Goal: Task Accomplishment & Management: Manage account settings

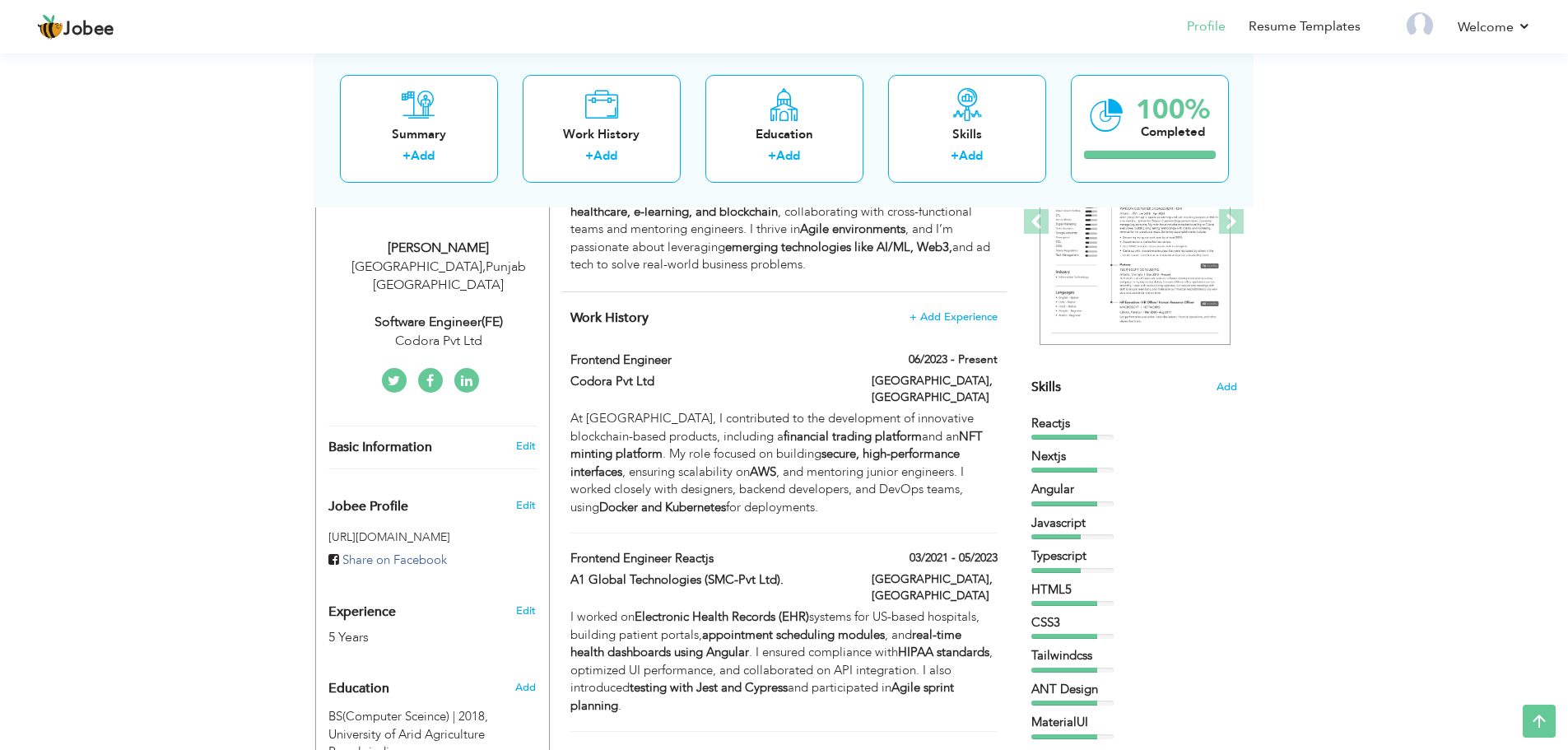
scroll to position [257, 0]
click at [530, 603] on link "Edit" at bounding box center [525, 610] width 20 height 15
type input "[PERSON_NAME]"
type input "Husnain"
type input "[PHONE_NUMBER]"
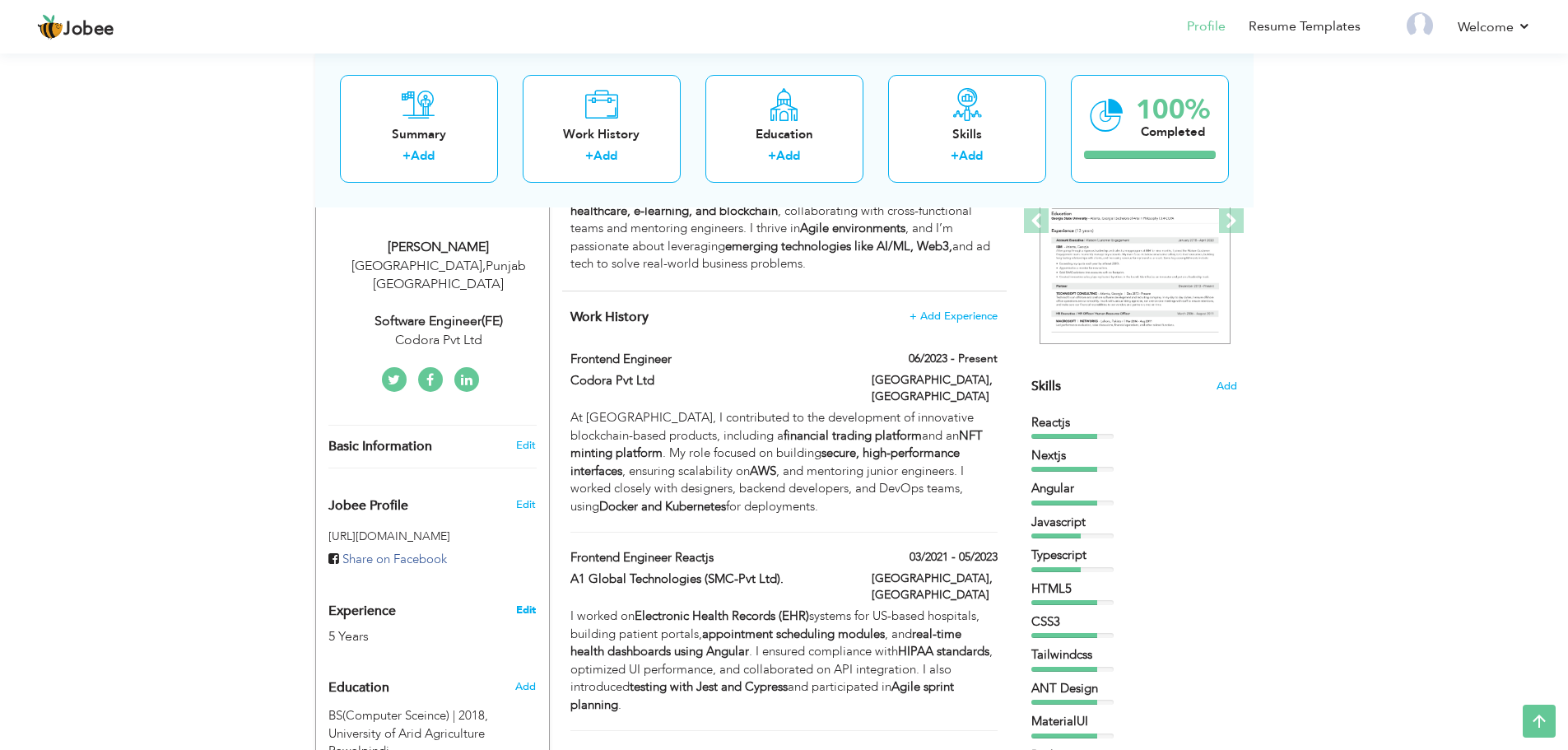
select select "number:166"
type input "[GEOGRAPHIC_DATA]"
select select "number:7"
type input "Codora Pvt Ltd"
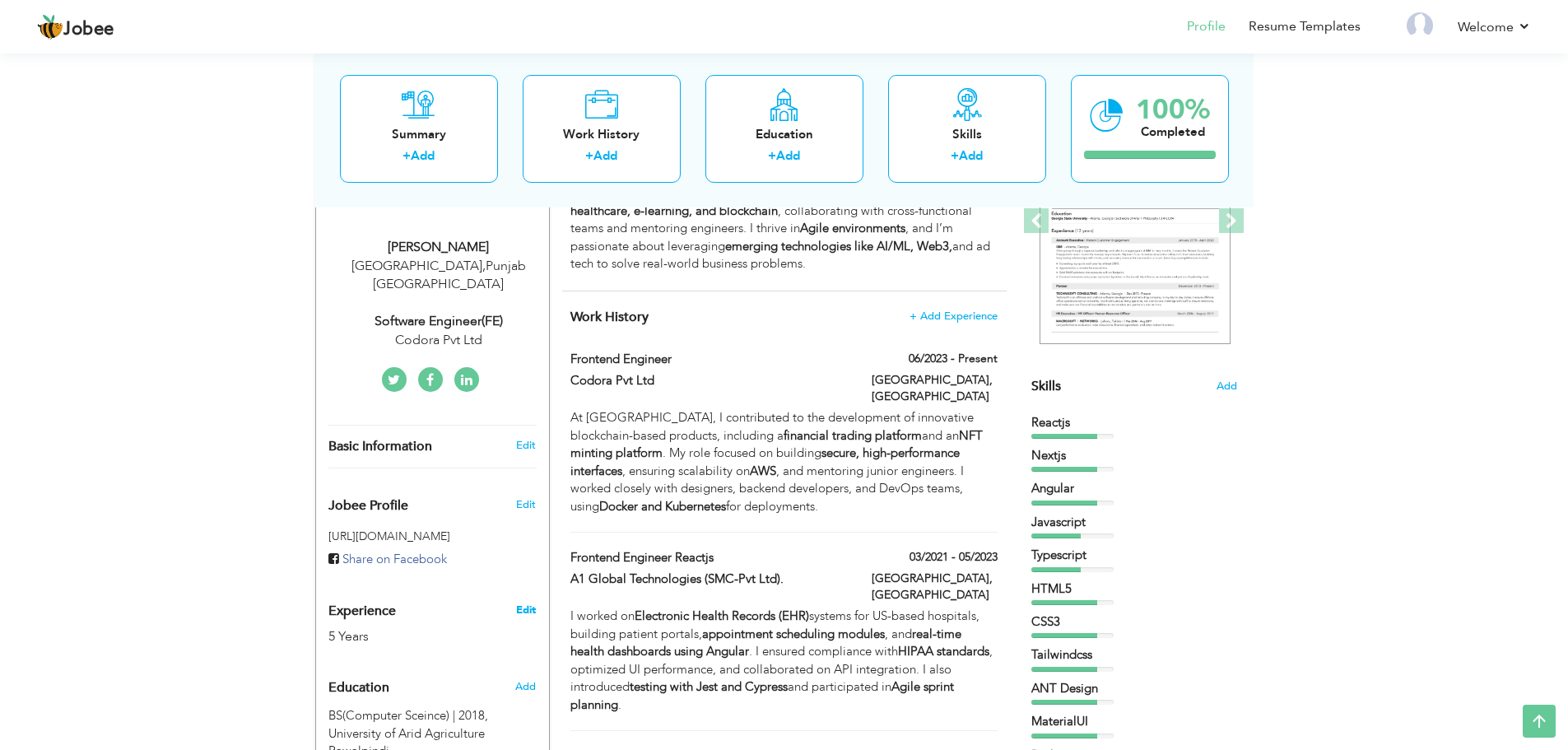
type input "Software Engineer(FE)"
type input "https://www.linkedin.com/in/tajammal-husnain/"
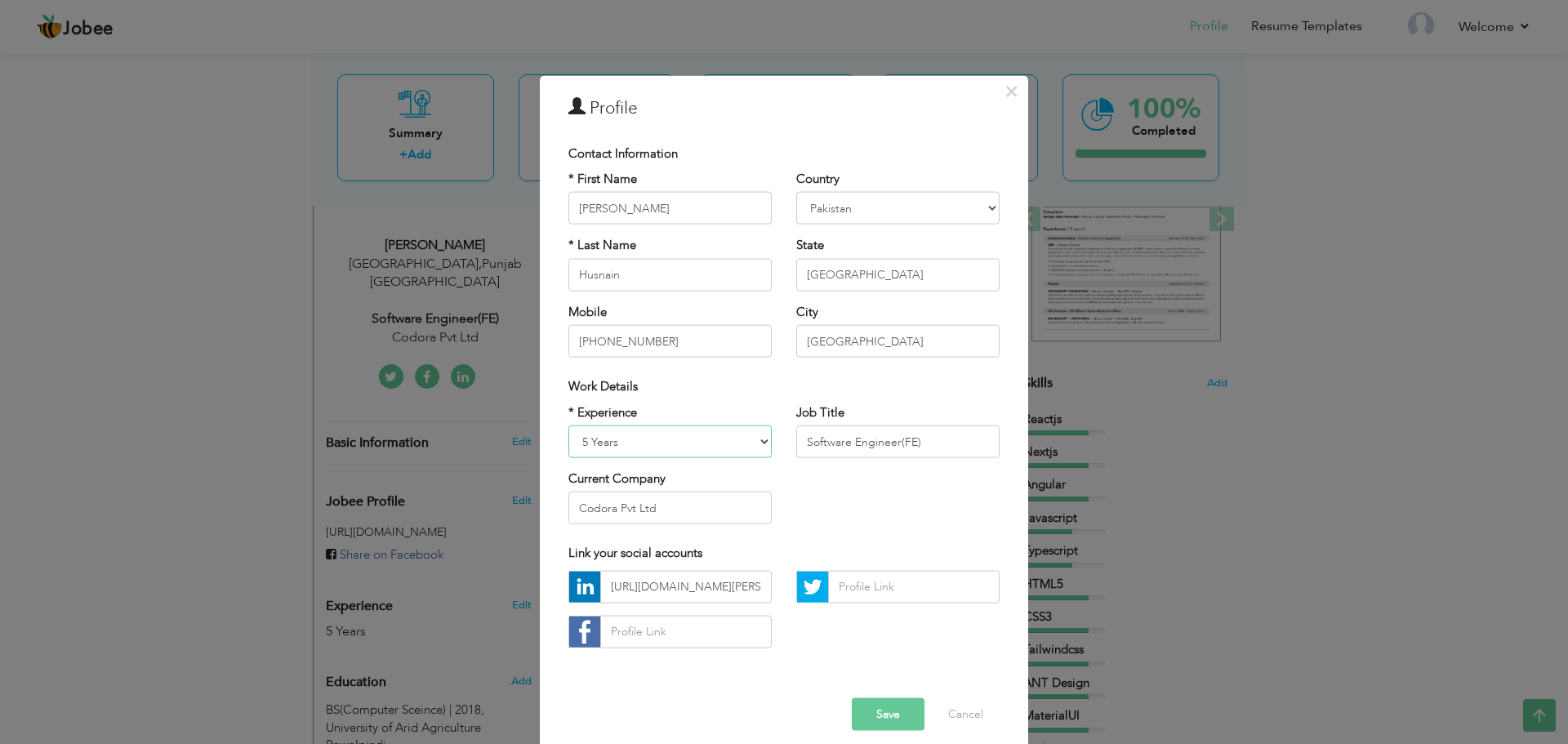
click at [582, 442] on select "Entry Level Less than 1 Year 1 Year 2 Years 3 Years 4 Years 5 Years 6 Years 7 Y…" at bounding box center [670, 441] width 204 height 32
click at [587, 440] on select "Entry Level Less than 1 Year 1 Year 2 Years 3 Years 4 Years 5 Years 6 Years 7 Y…" at bounding box center [670, 441] width 204 height 32
click at [568, 426] on select "Entry Level Less than 1 Year 1 Year 2 Years 3 Years 4 Years 5 Years 6 Years 7 Y…" at bounding box center [670, 441] width 204 height 32
click at [873, 711] on button "Save" at bounding box center [888, 713] width 73 height 32
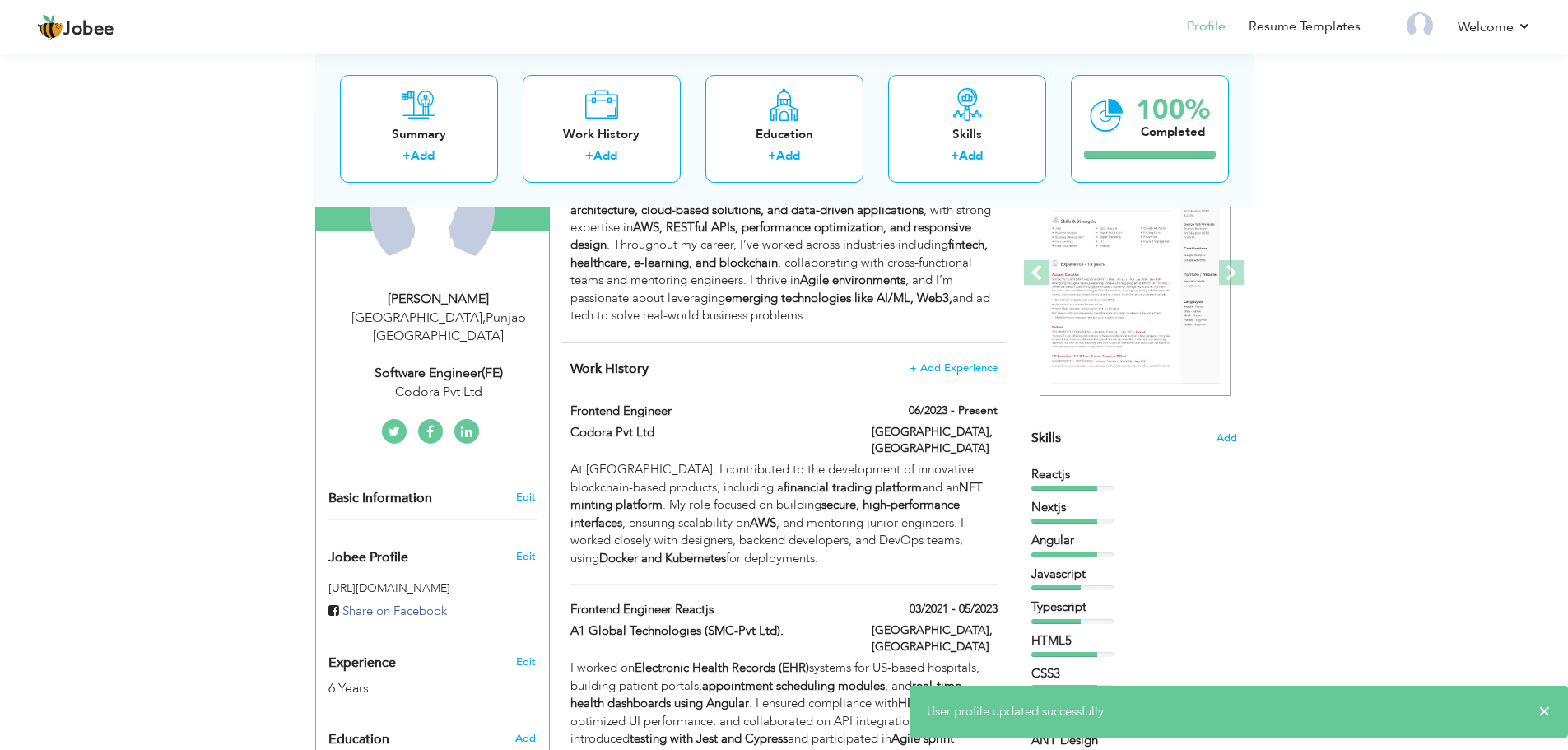
scroll to position [205, 0]
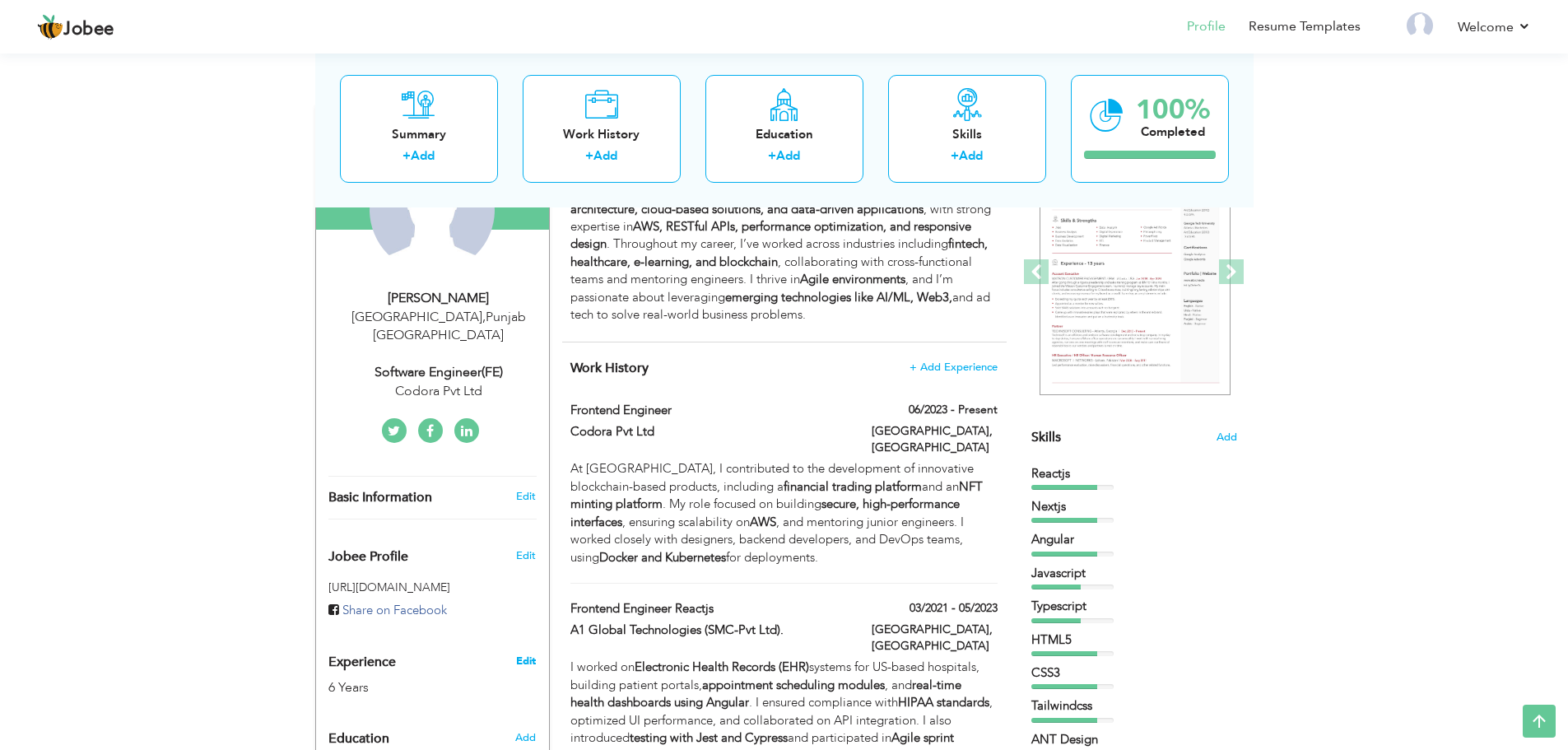
click at [523, 654] on link "Edit" at bounding box center [525, 661] width 20 height 15
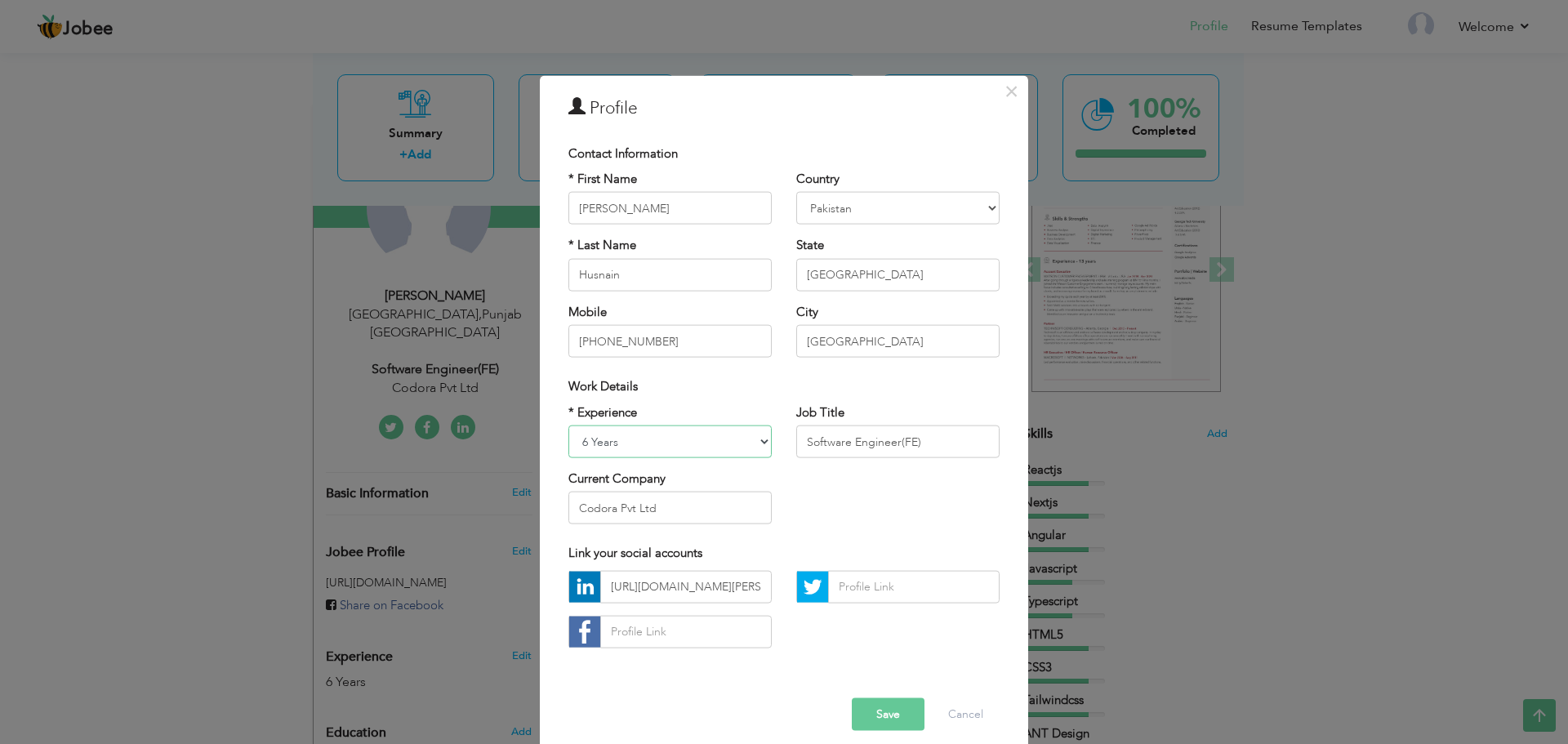
click at [598, 450] on select "Entry Level Less than 1 Year 1 Year 2 Years 3 Years 4 Years 5 Years 6 Years 7 Y…" at bounding box center [670, 441] width 204 height 32
select select "number:7"
click at [568, 426] on select "Entry Level Less than 1 Year 1 Year 2 Years 3 Years 4 Years 5 Years 6 Years 7 Y…" at bounding box center [670, 441] width 204 height 32
click at [877, 719] on button "Save" at bounding box center [888, 713] width 73 height 32
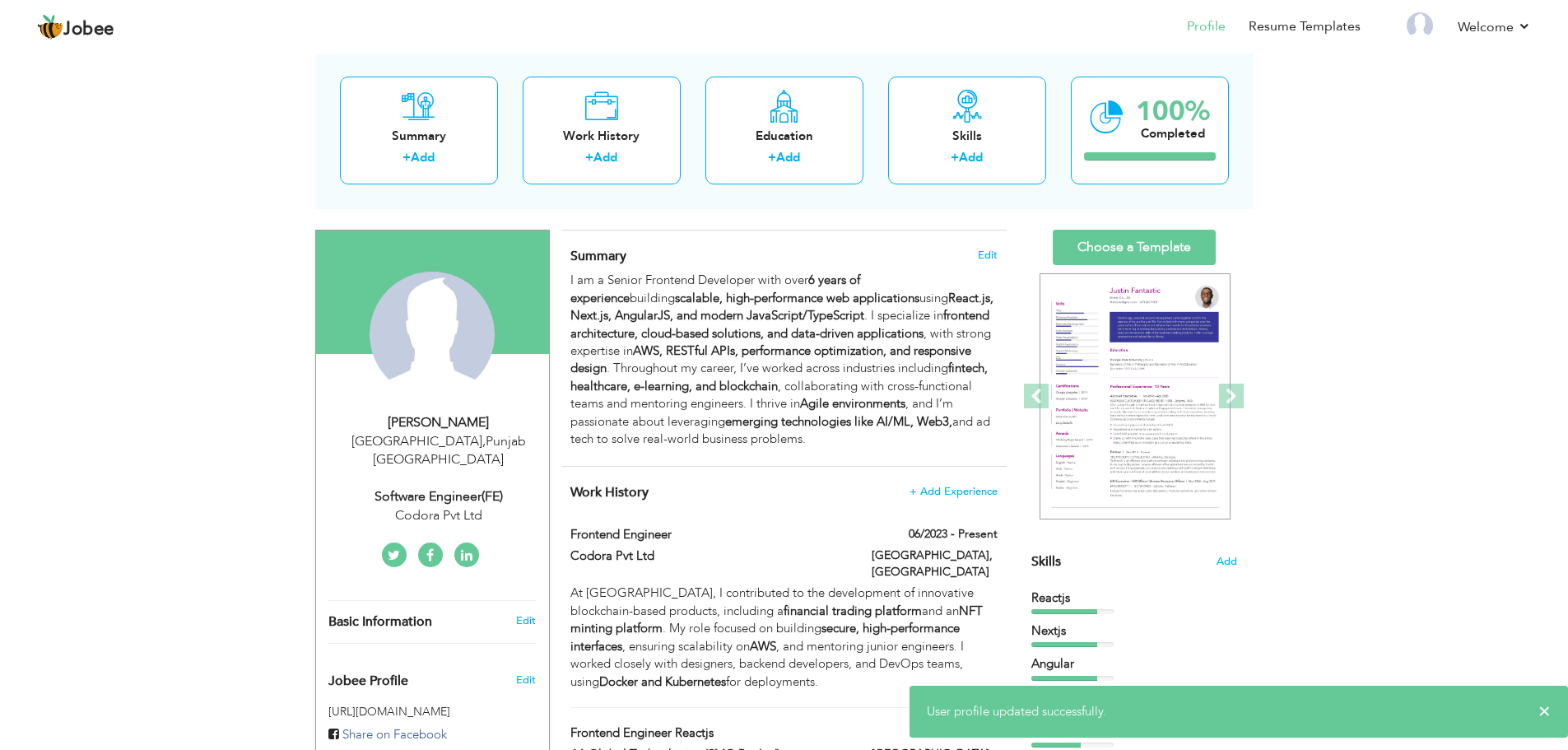
scroll to position [63, 0]
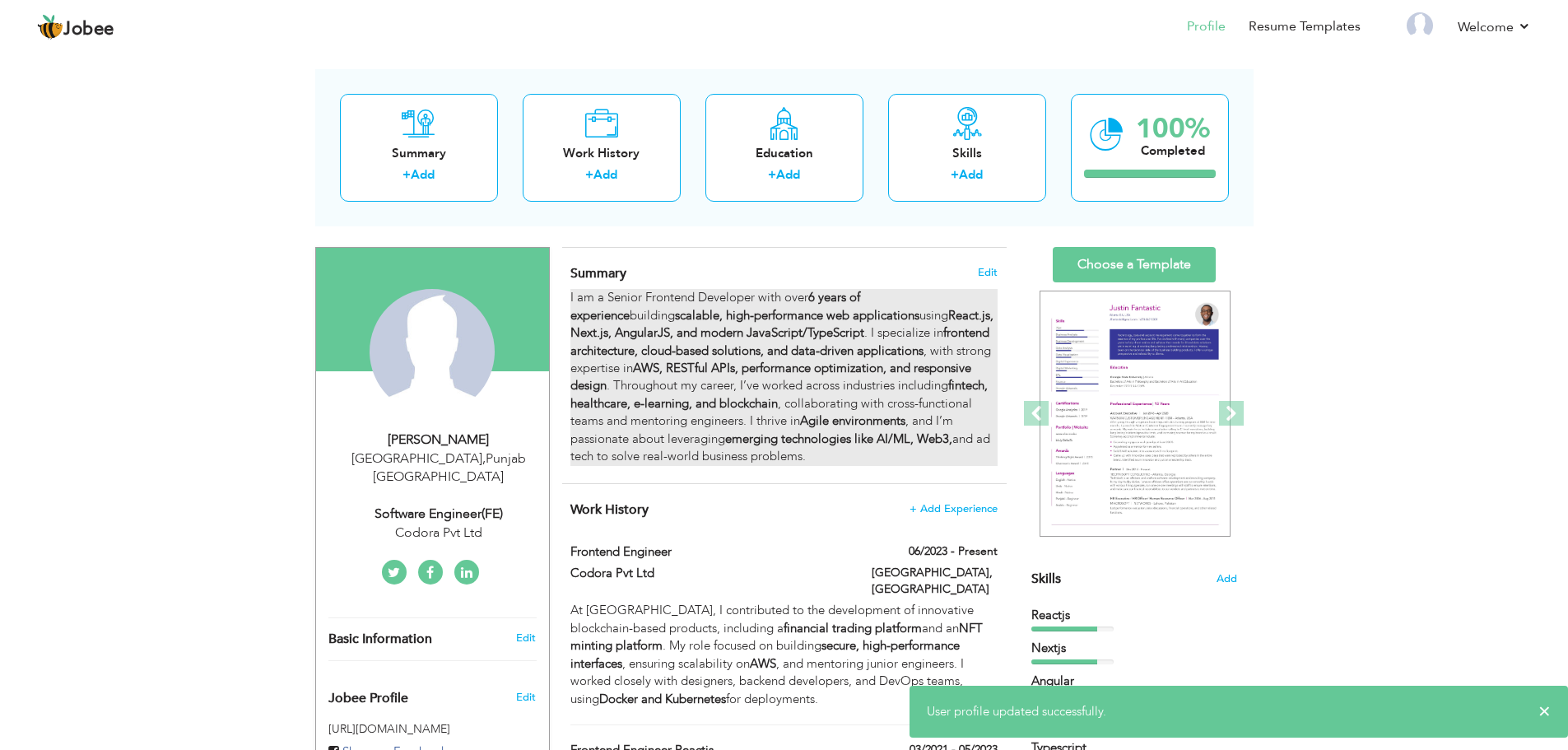
click at [818, 300] on strong "6 years of experience" at bounding box center [715, 306] width 290 height 34
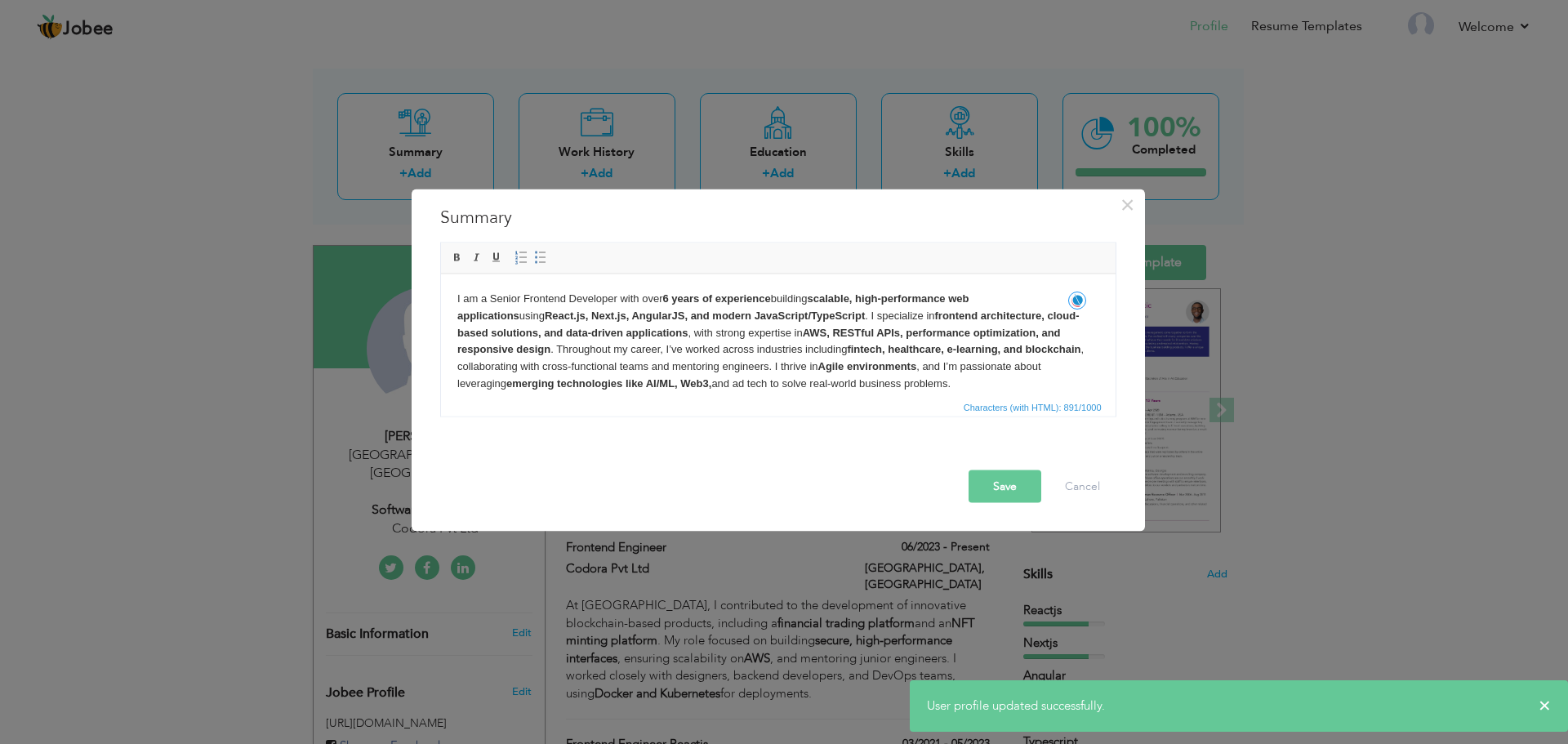
click at [665, 301] on strong "6 years of experience" at bounding box center [715, 297] width 108 height 12
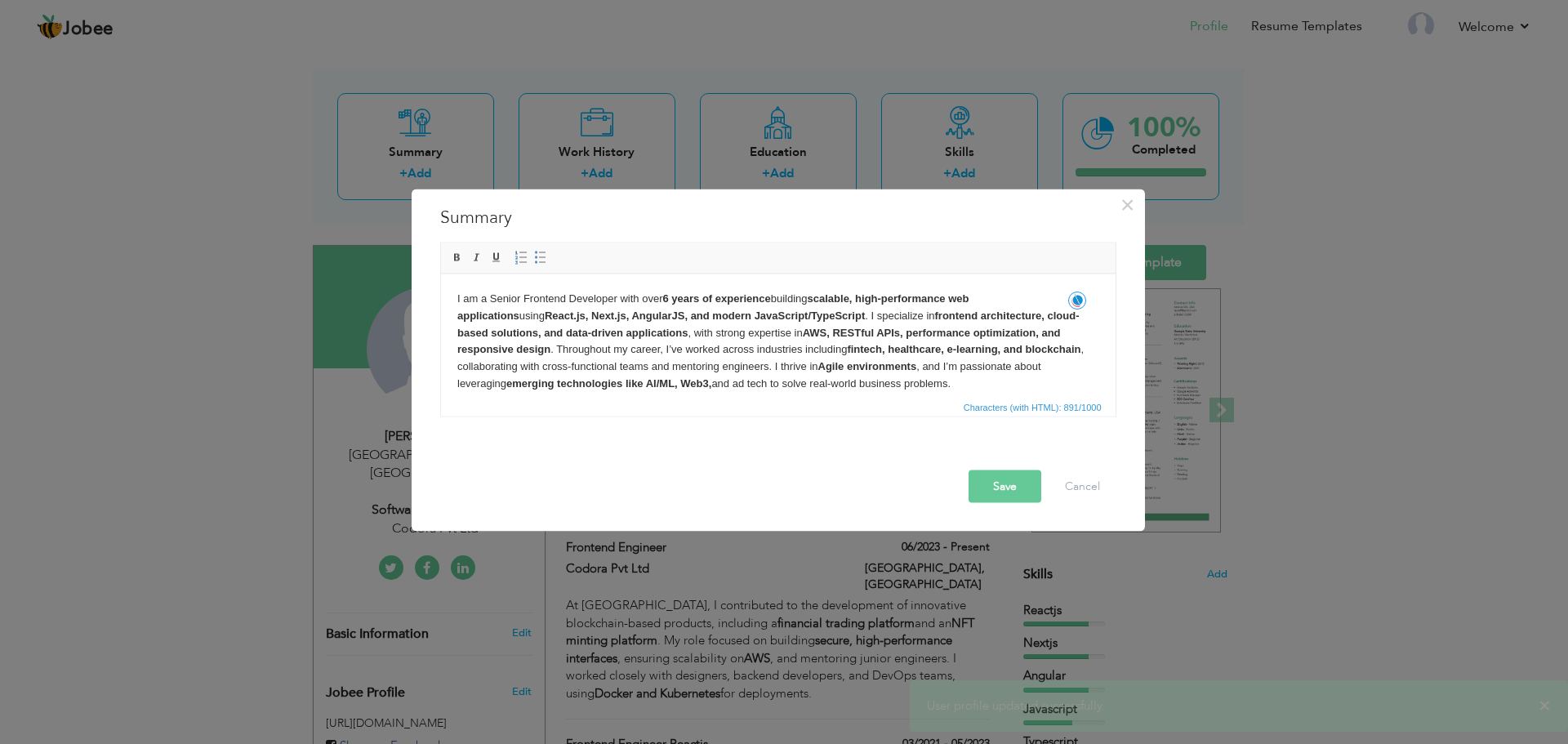
click at [668, 301] on strong "6 years of experience" at bounding box center [715, 297] width 108 height 12
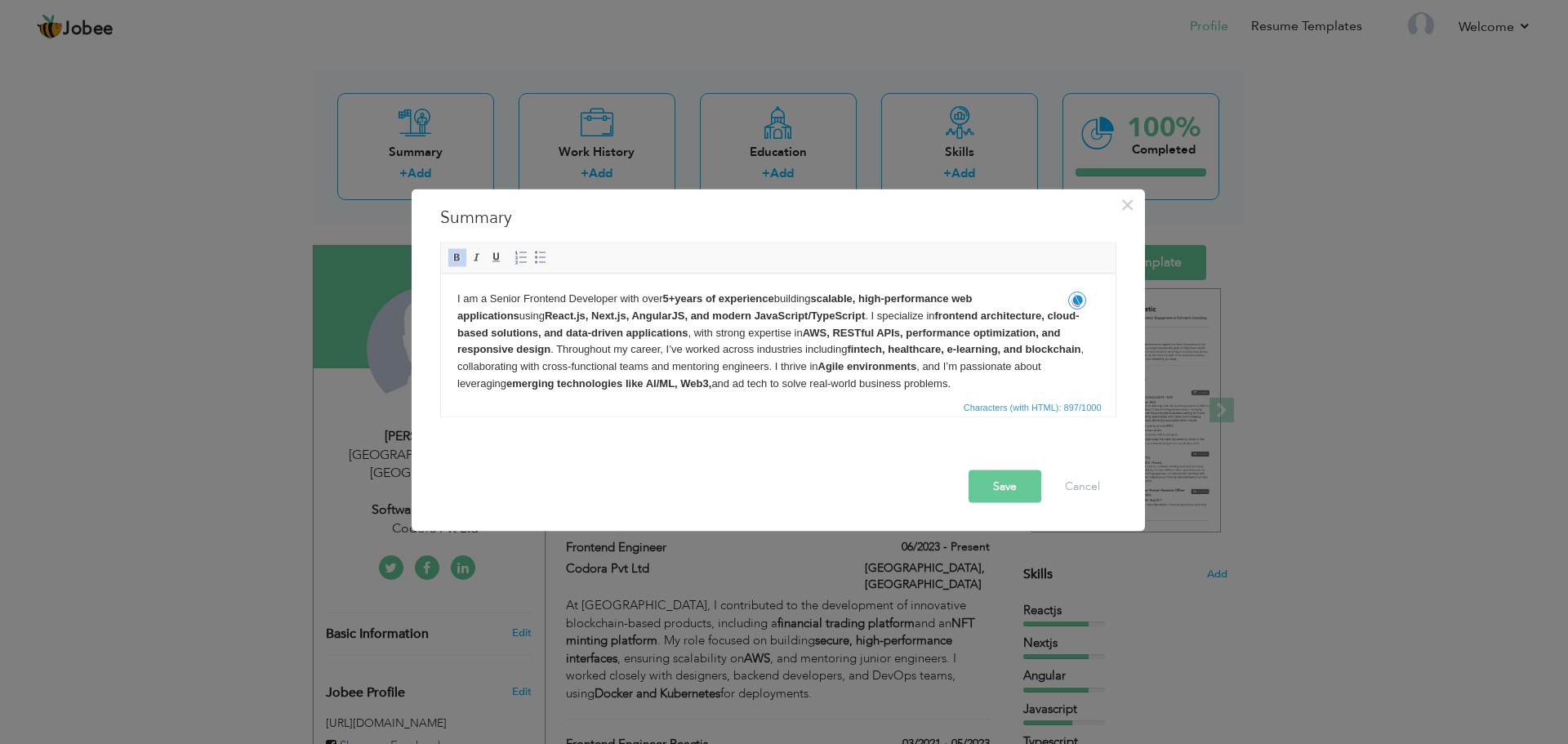
click at [679, 298] on strong "5+ years of experience" at bounding box center [717, 297] width 111 height 12
click at [677, 298] on strong "5+ years of experience" at bounding box center [717, 297] width 111 height 12
click at [1014, 490] on button "Save" at bounding box center [1005, 486] width 73 height 32
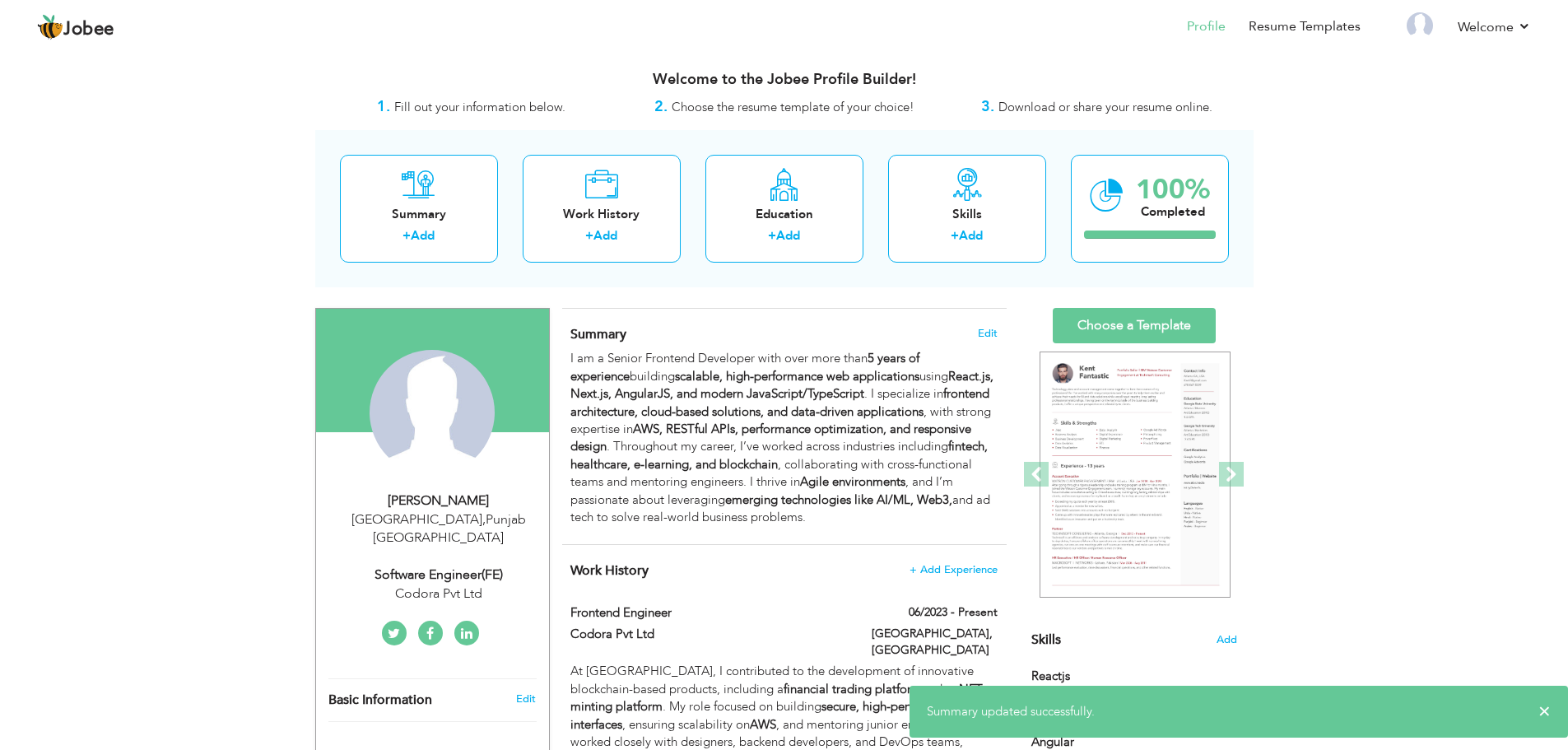
scroll to position [0, 0]
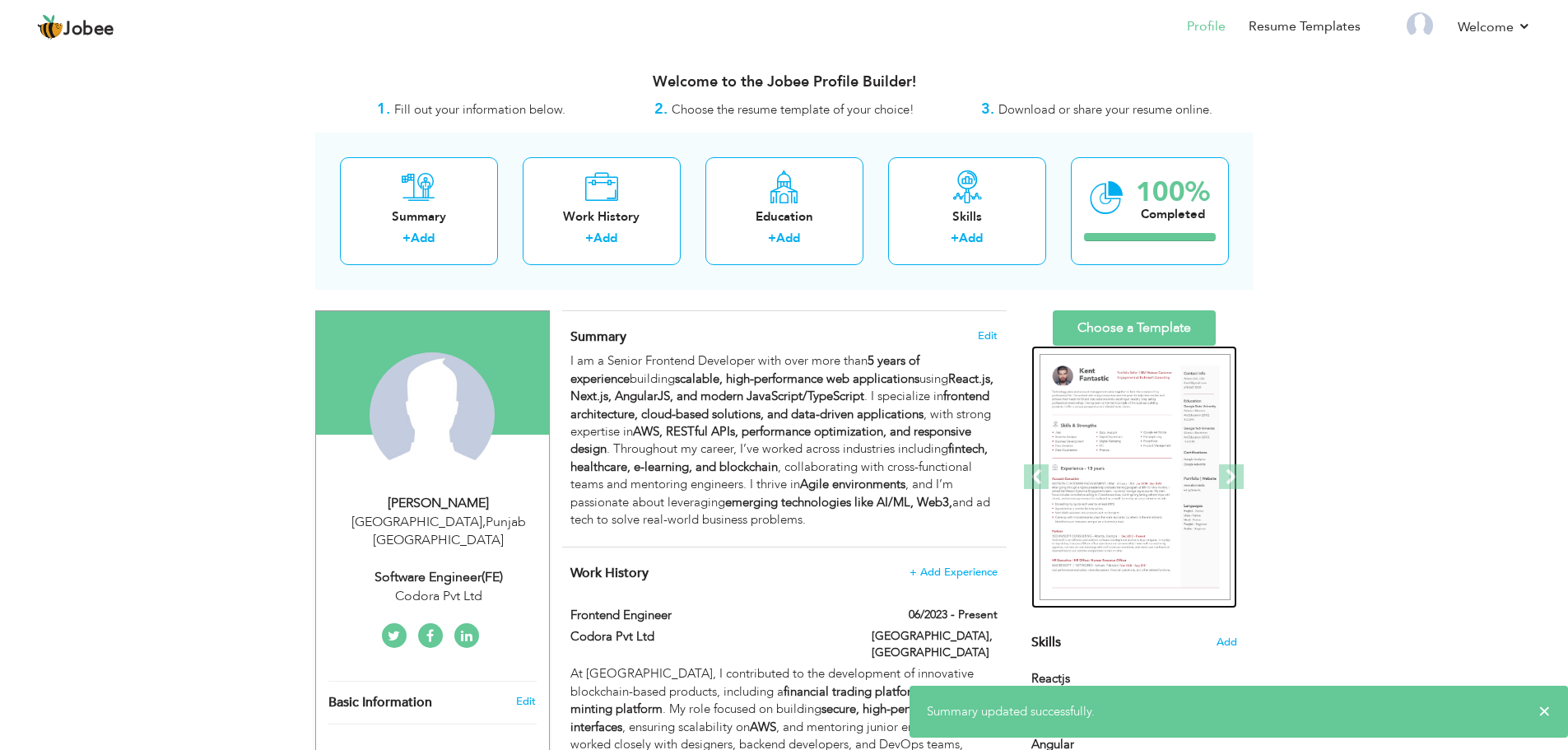
click at [1094, 458] on img at bounding box center [1135, 478] width 191 height 247
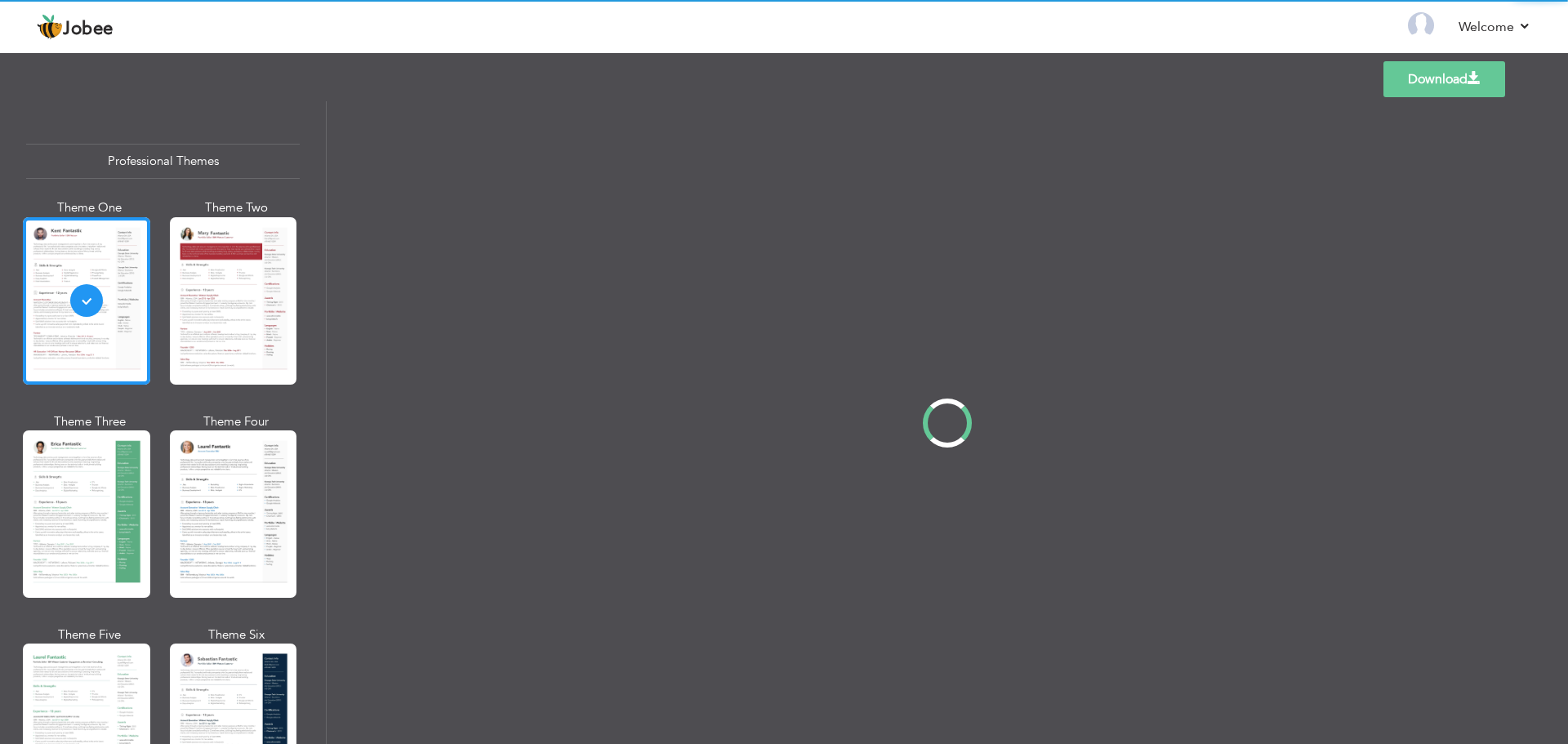
drag, startPoint x: 199, startPoint y: 428, endPoint x: 205, endPoint y: 486, distance: 58.3
click at [203, 476] on div "Professional Themes Theme One Theme Two Theme Three Theme Four" at bounding box center [784, 422] width 1568 height 643
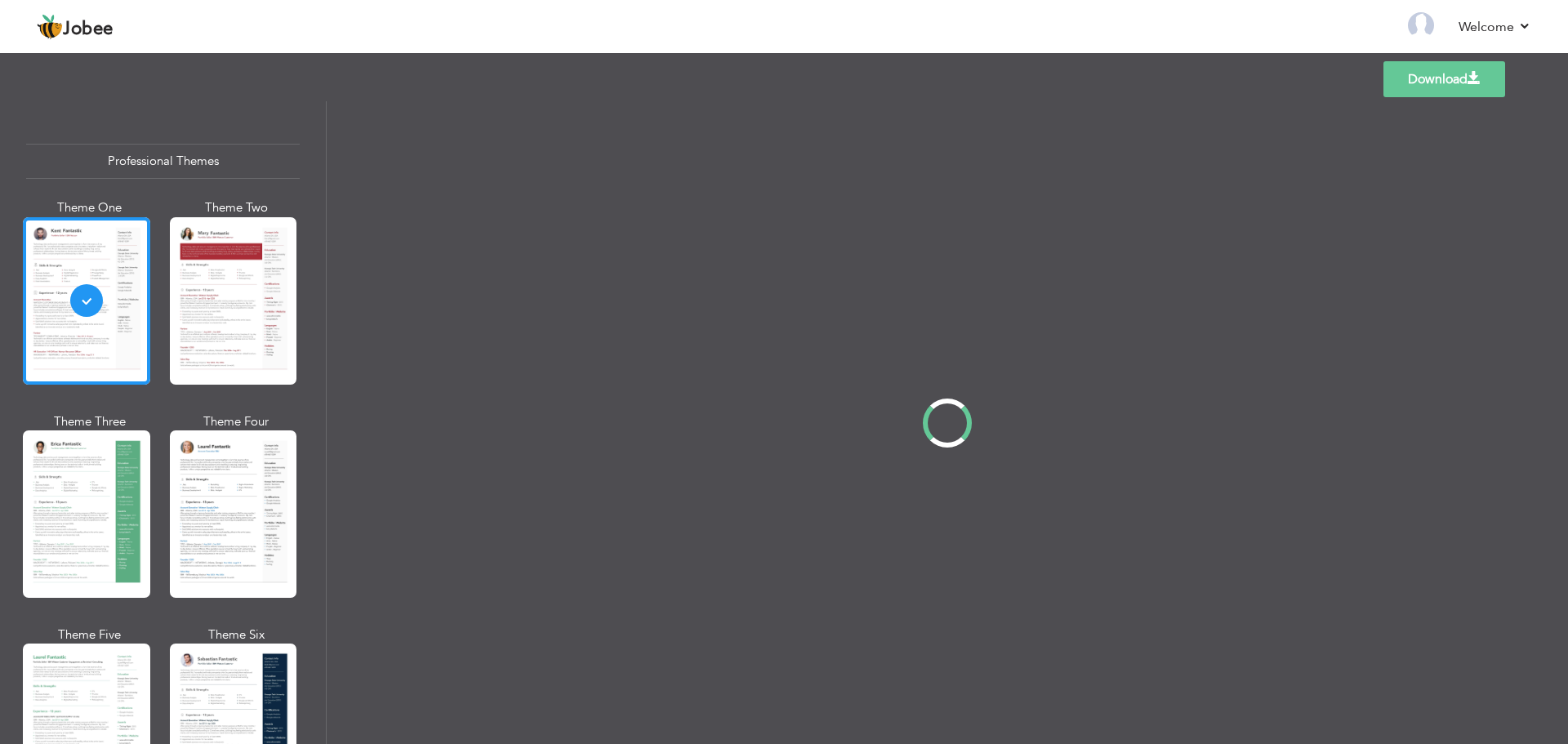
click at [205, 486] on div at bounding box center [234, 514] width 128 height 167
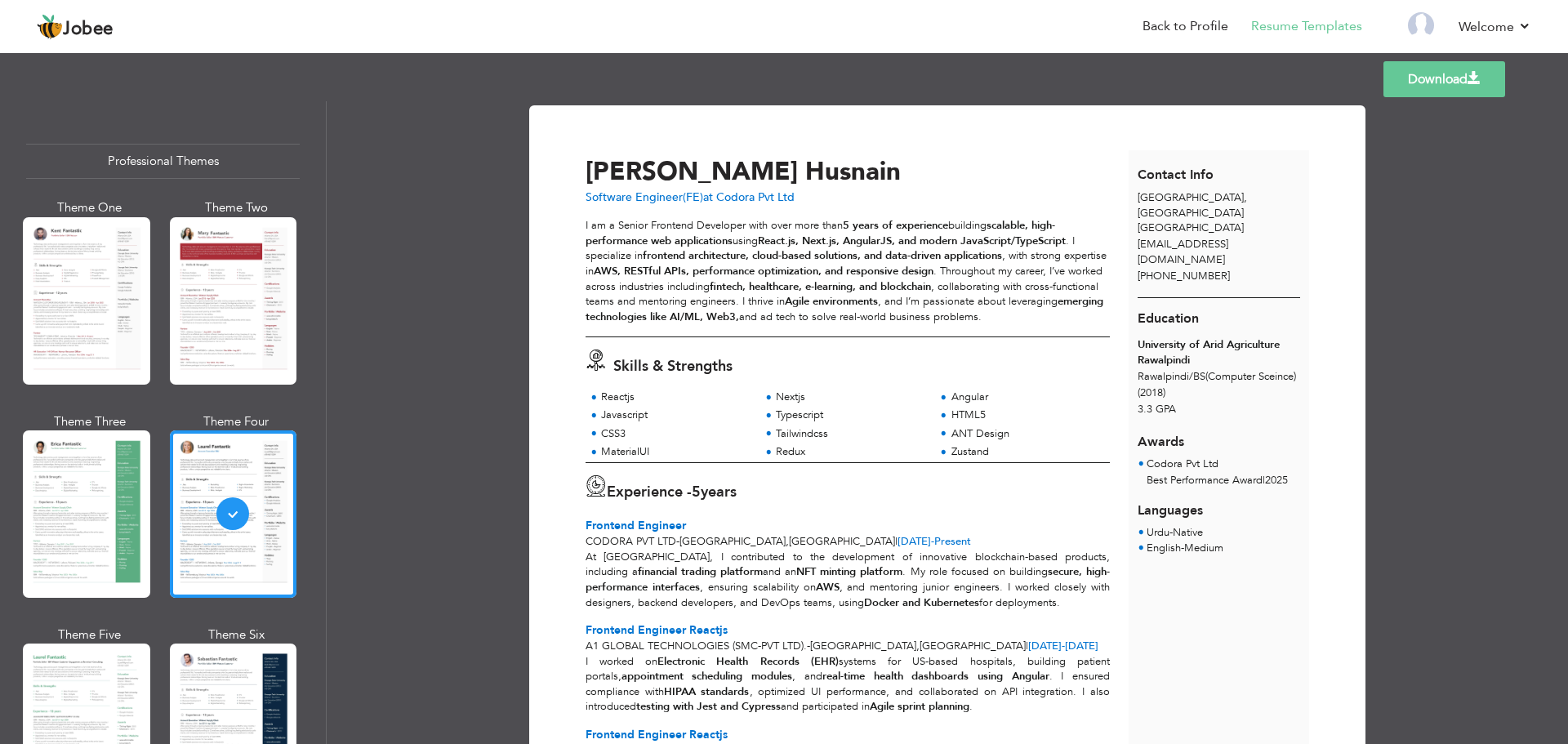
click at [1432, 83] on link "Download" at bounding box center [1444, 79] width 122 height 36
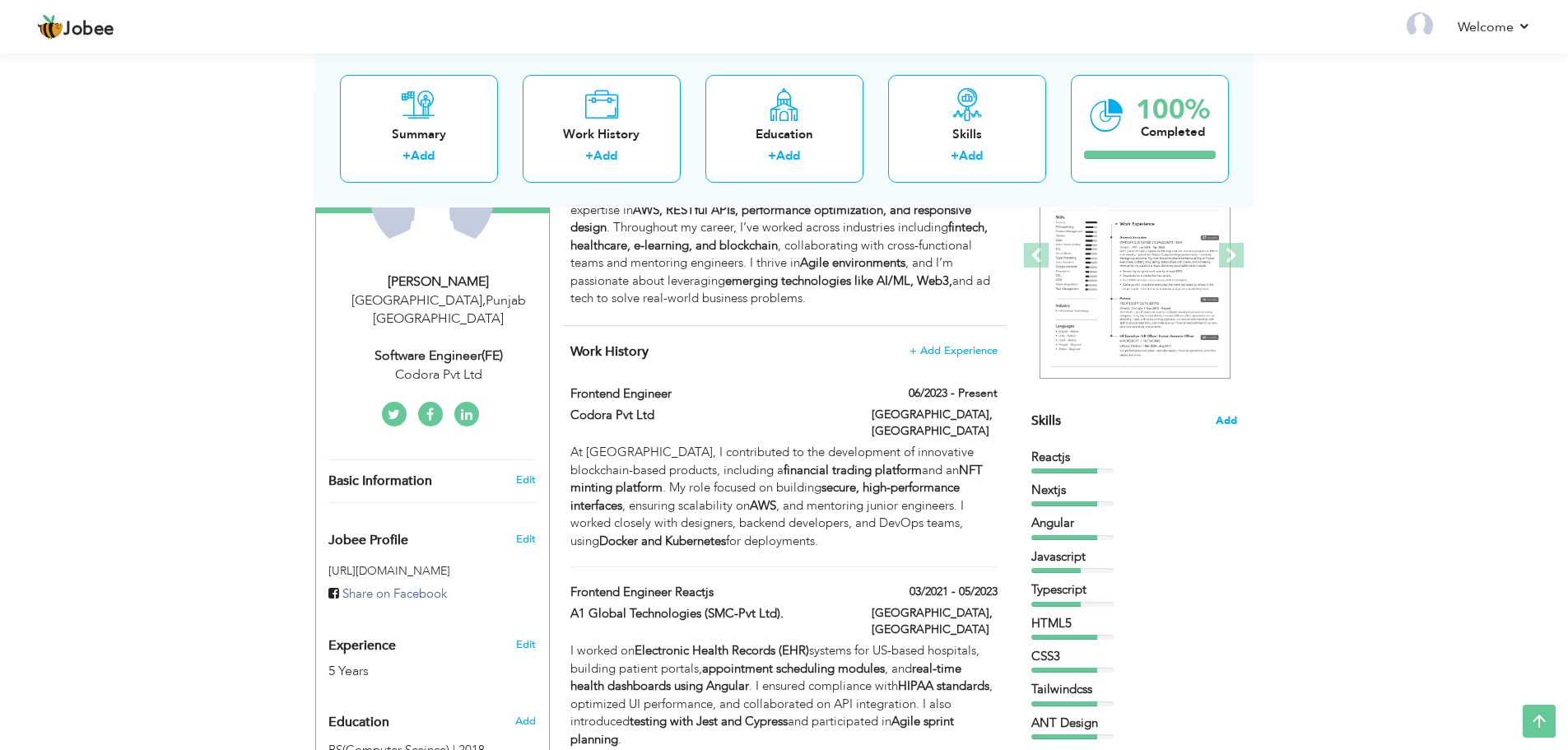
click at [1235, 424] on span "Add" at bounding box center [1226, 421] width 21 height 16
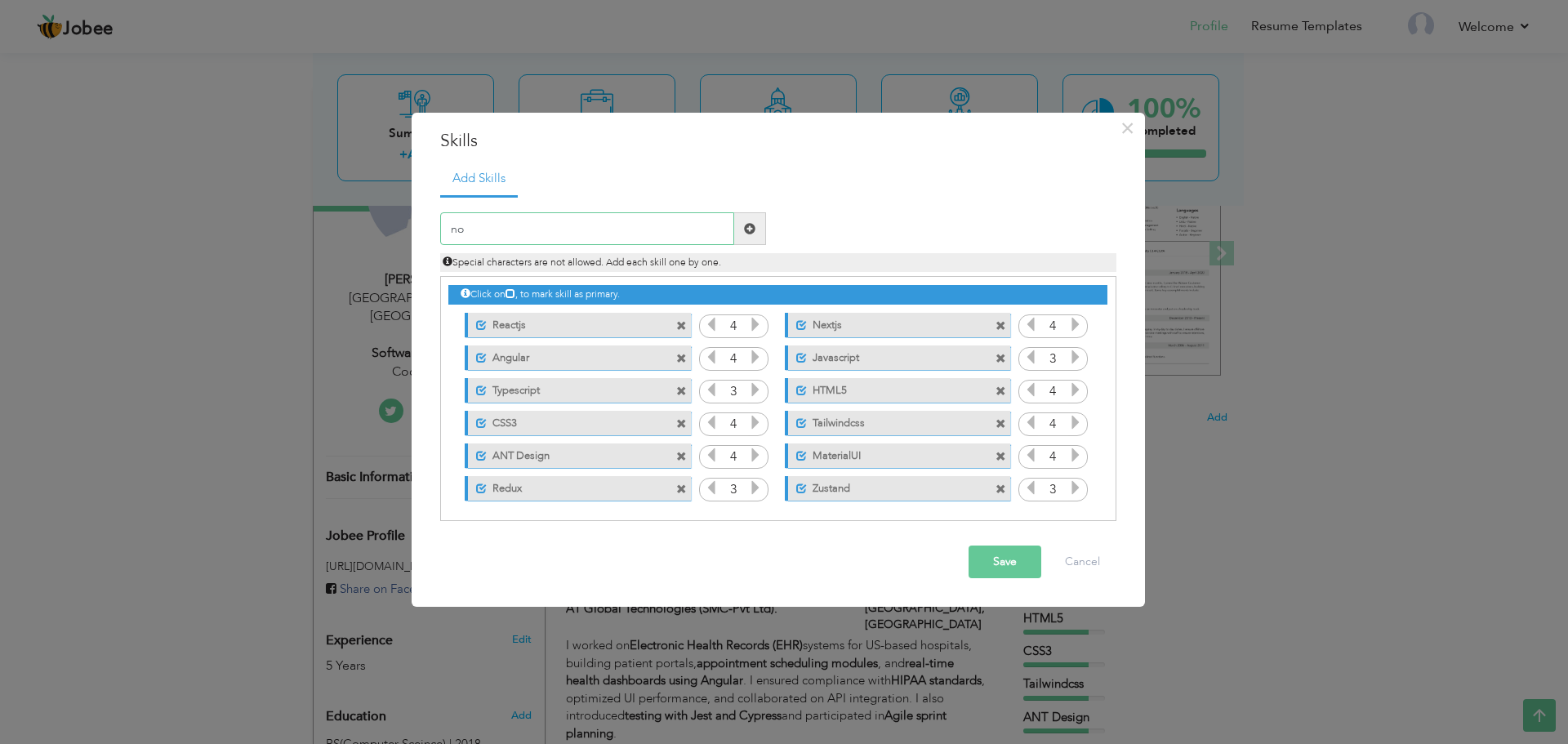
type input "n"
type input "Nodejs"
click at [751, 229] on span at bounding box center [749, 229] width 11 height 11
click at [700, 236] on input "text" at bounding box center [587, 229] width 294 height 32
type input "Mongodb"
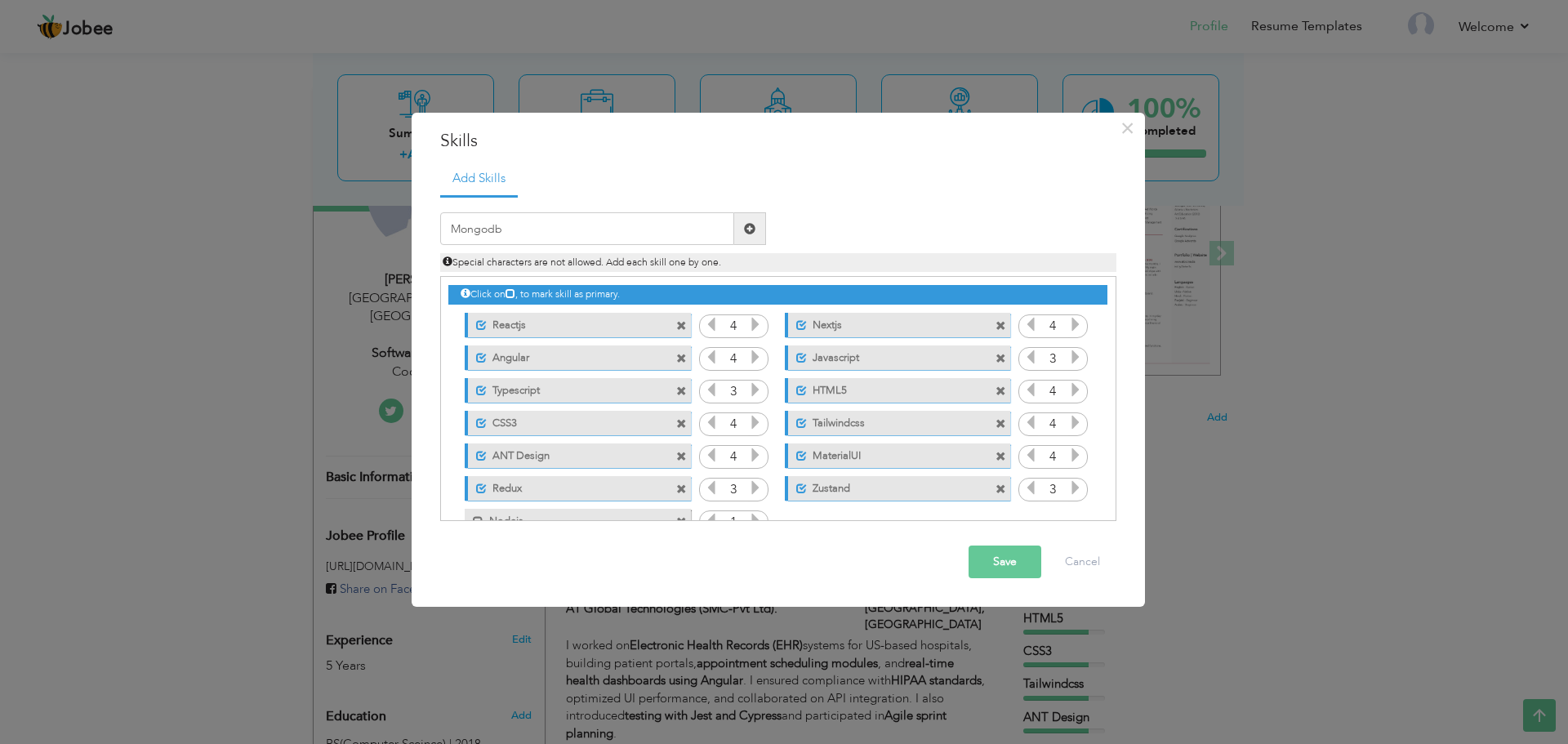
click at [748, 229] on span at bounding box center [749, 229] width 11 height 11
click at [711, 226] on input "text" at bounding box center [587, 229] width 294 height 32
type input "Express"
click at [735, 238] on span at bounding box center [750, 229] width 31 height 32
click at [998, 554] on button "Save" at bounding box center [1005, 562] width 73 height 32
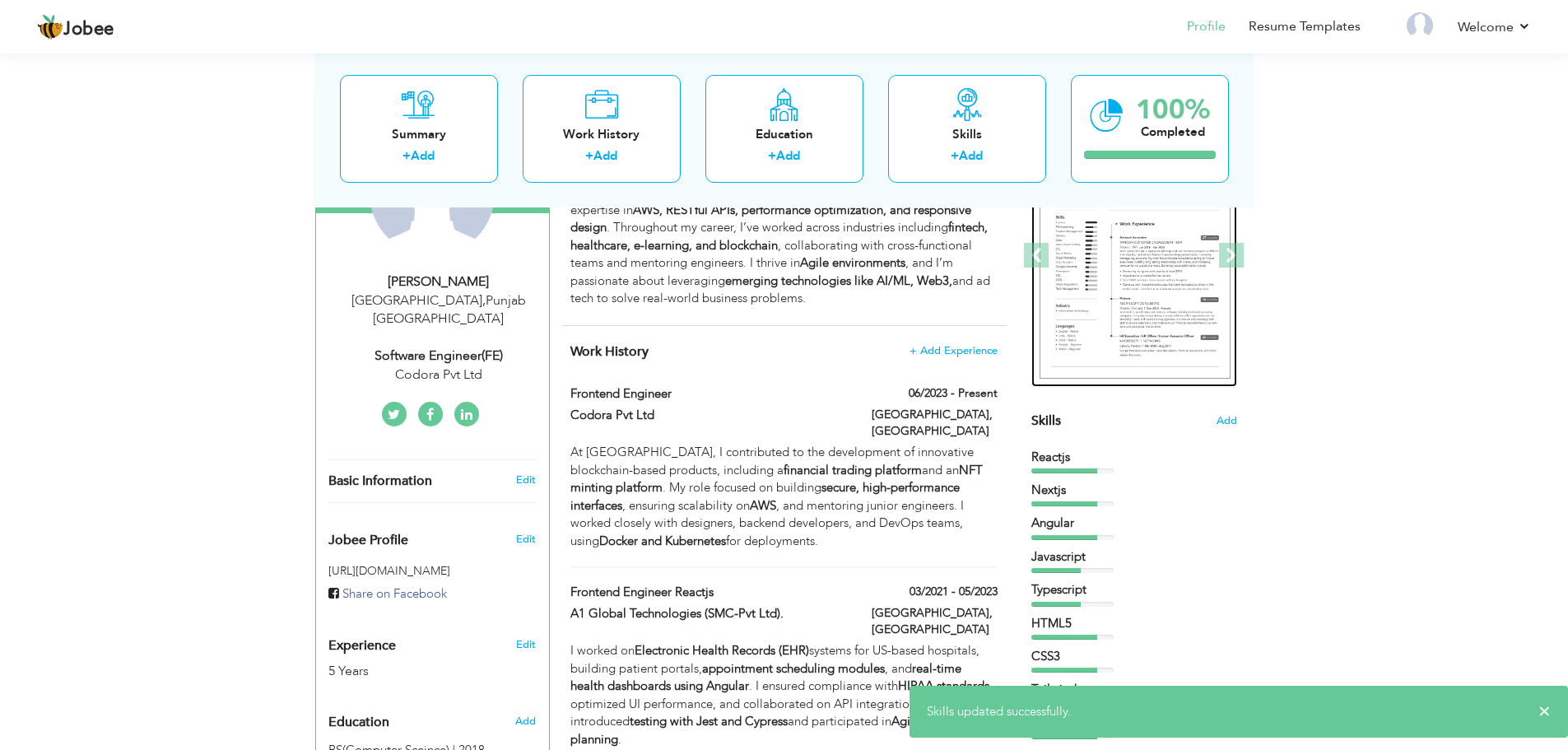
click at [1167, 268] on img at bounding box center [1135, 256] width 191 height 247
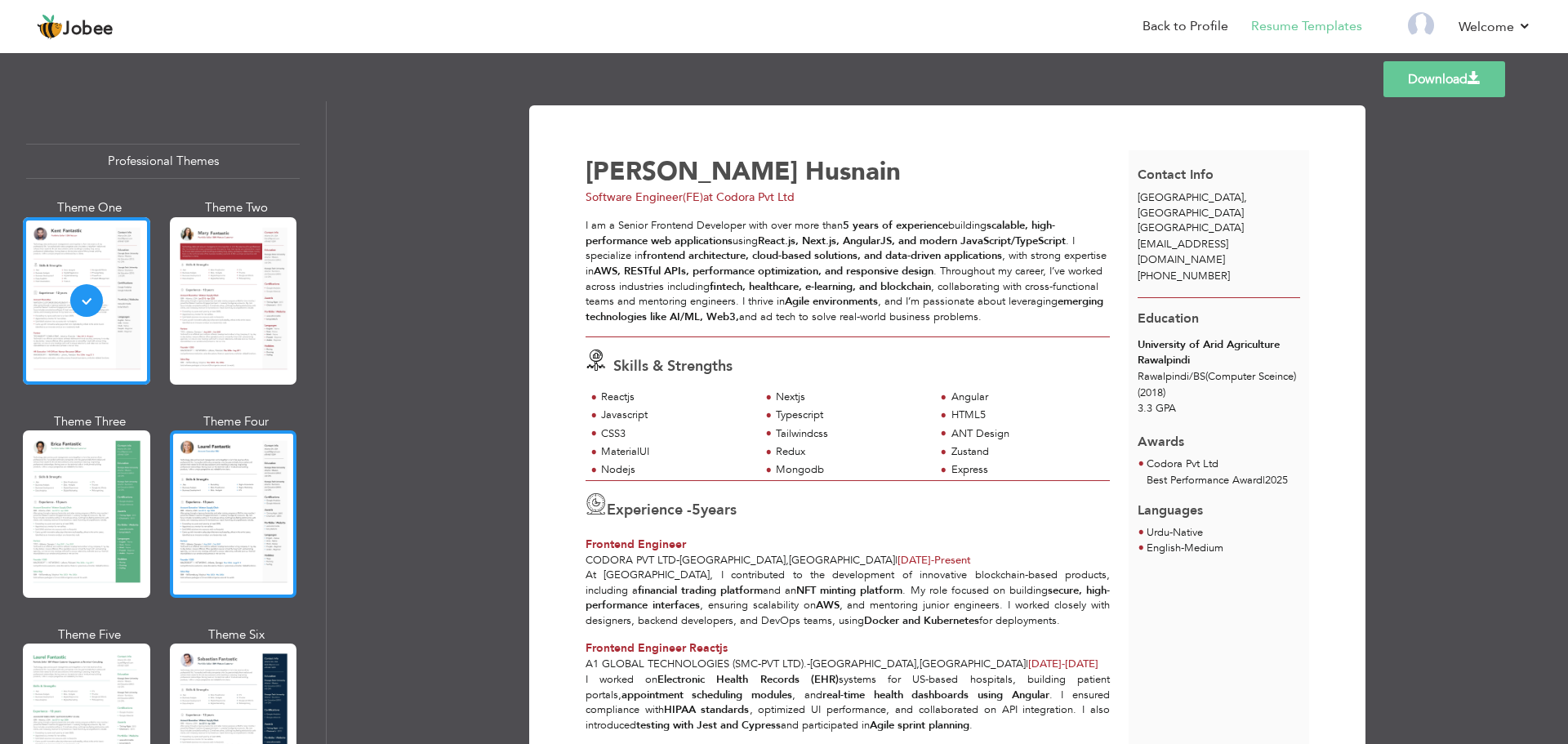
click at [235, 505] on div at bounding box center [234, 514] width 128 height 167
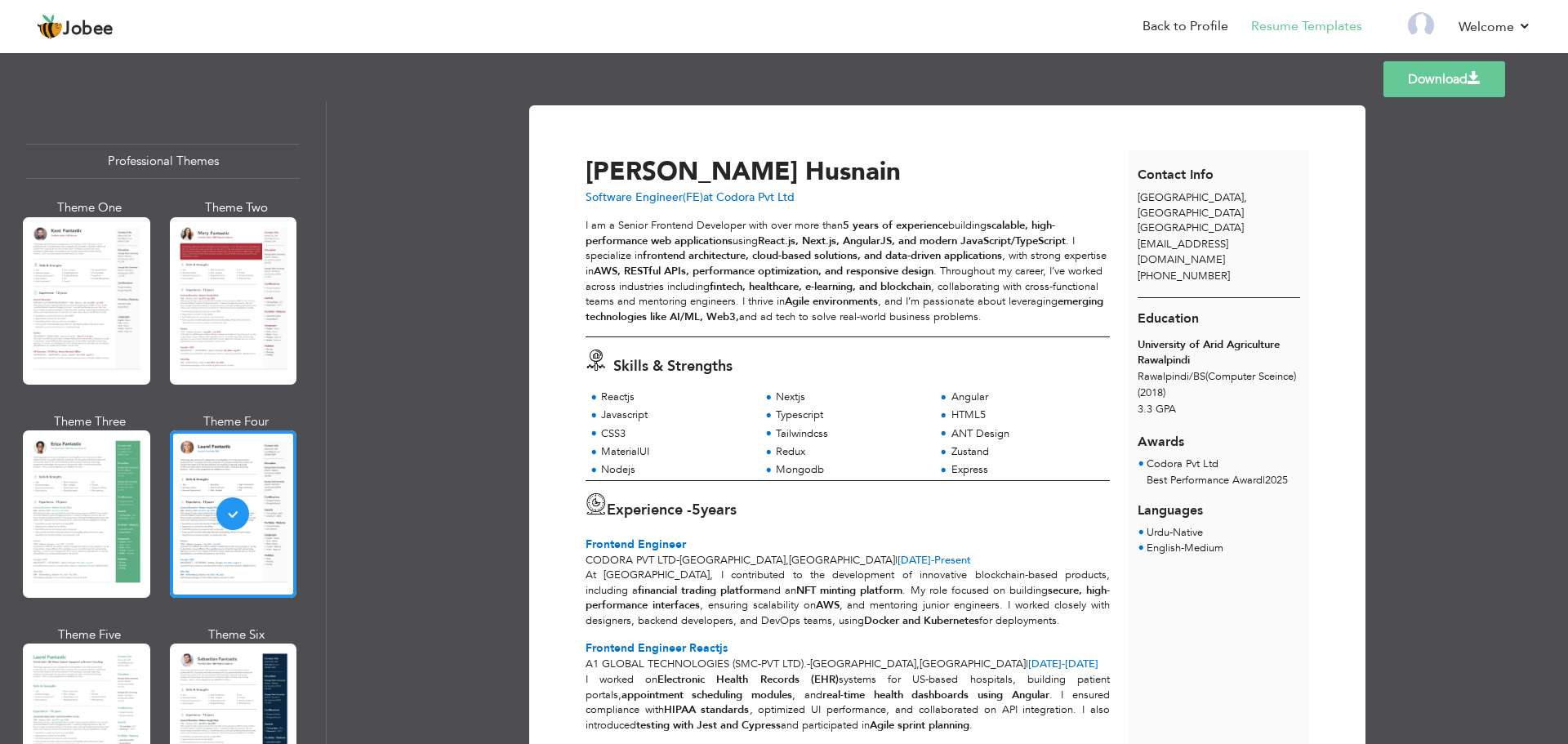
click at [1432, 80] on link "Download" at bounding box center [1444, 79] width 122 height 36
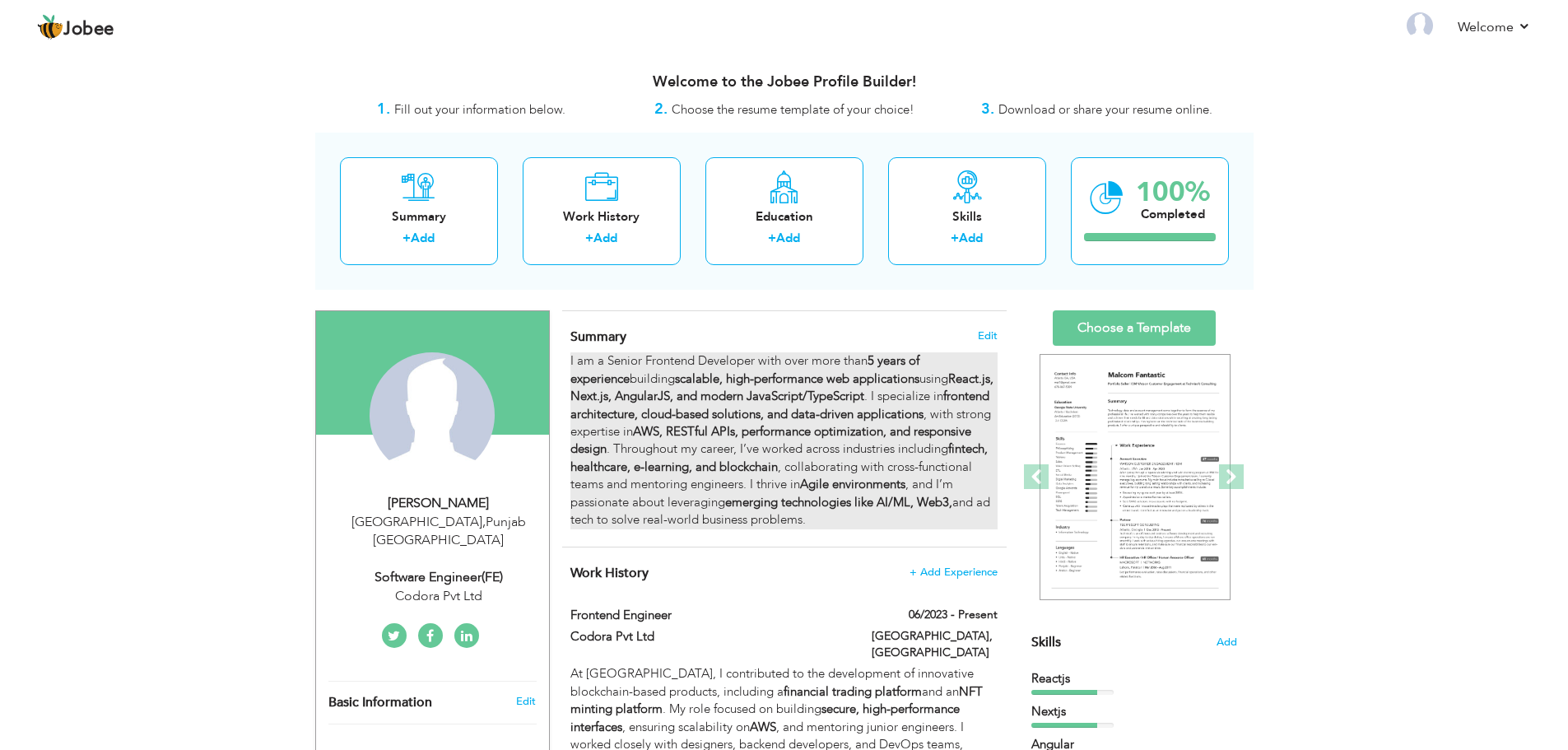
click at [832, 368] on div "I am a Senior Frontend Developer with over more than 5 years of experience buil…" at bounding box center [783, 440] width 426 height 176
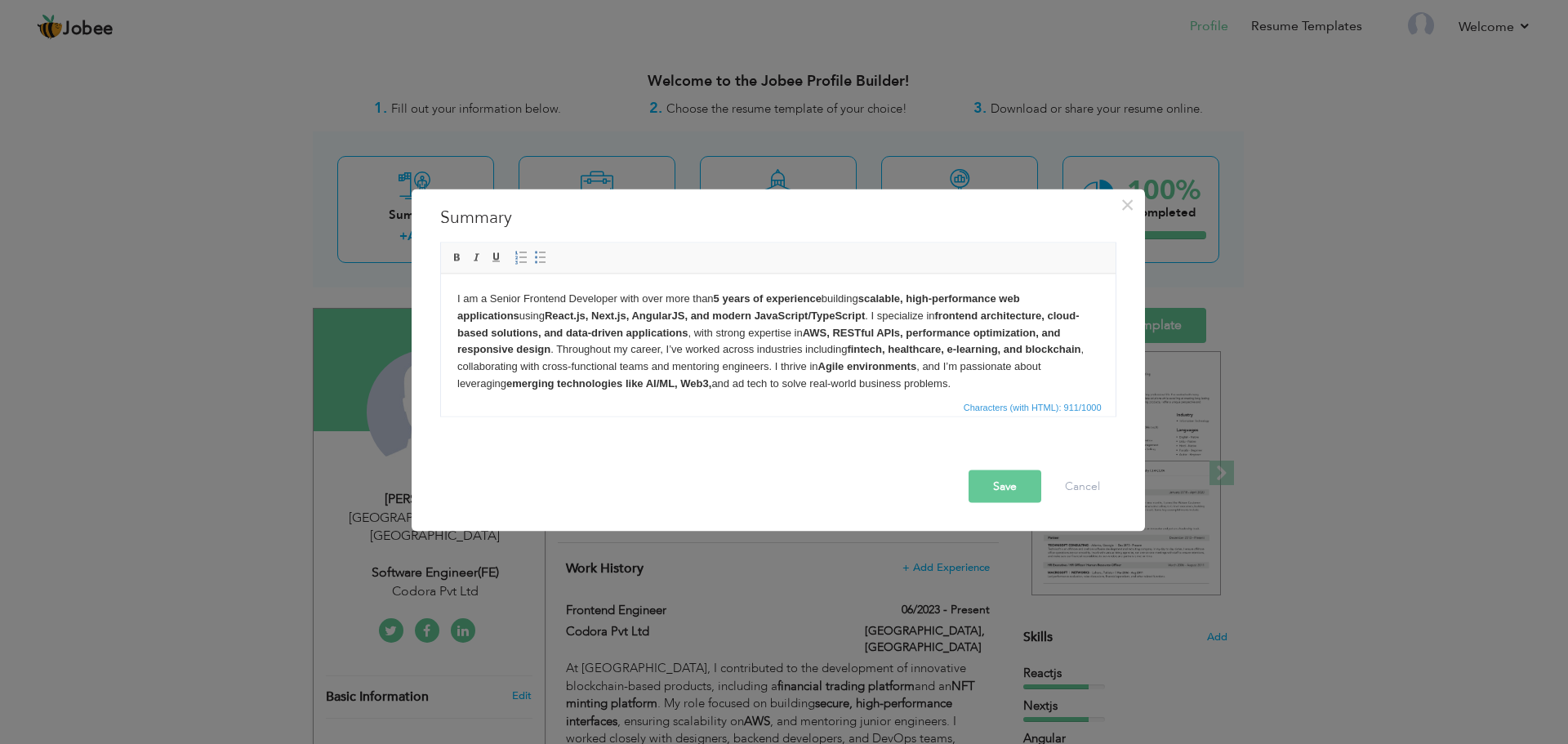
click at [663, 301] on body "I am a Senior Frontend Developer with over more than 5 years of experience buil…" at bounding box center [777, 341] width 642 height 102
click at [1015, 488] on button "Save" at bounding box center [1005, 486] width 73 height 32
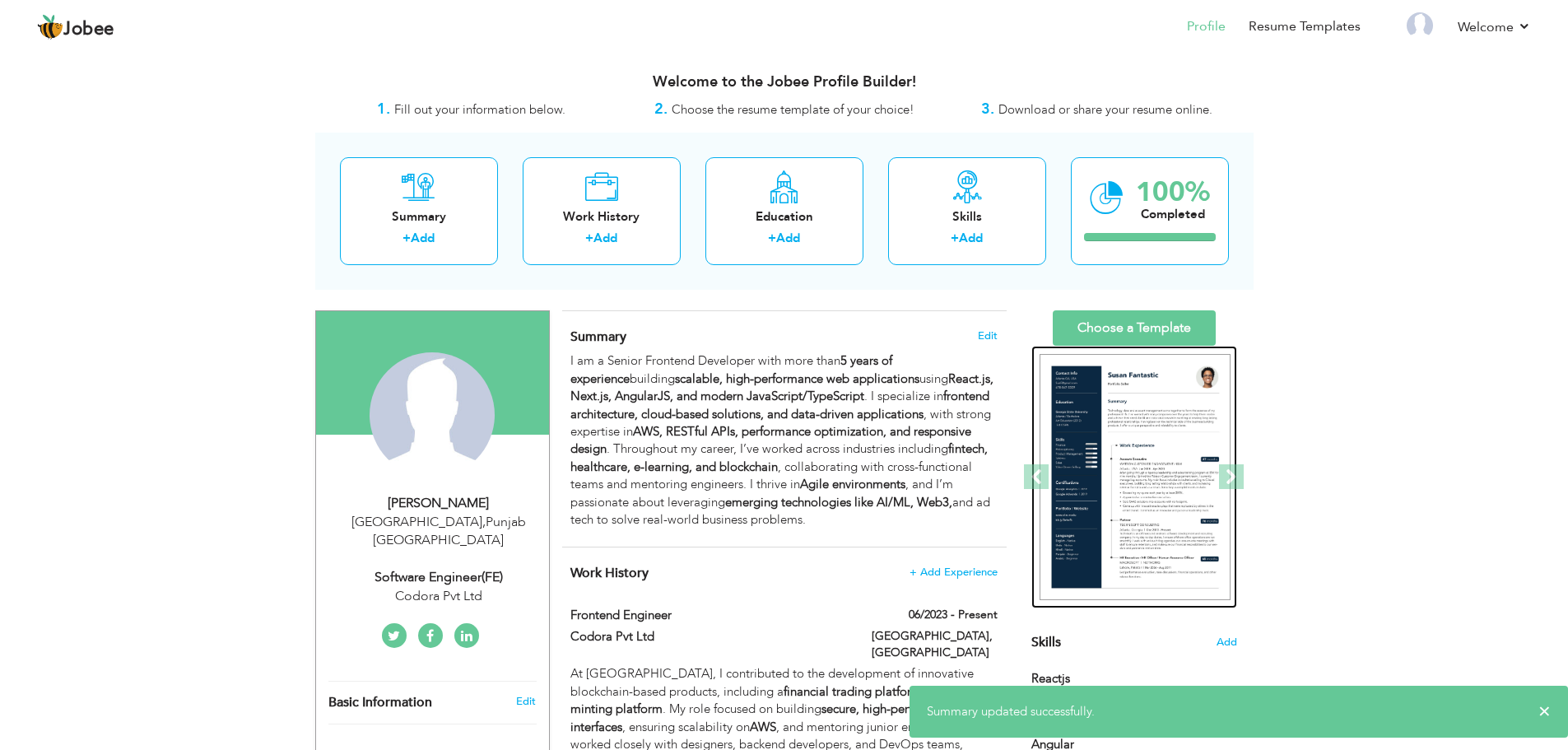
click at [1137, 462] on img at bounding box center [1135, 478] width 191 height 247
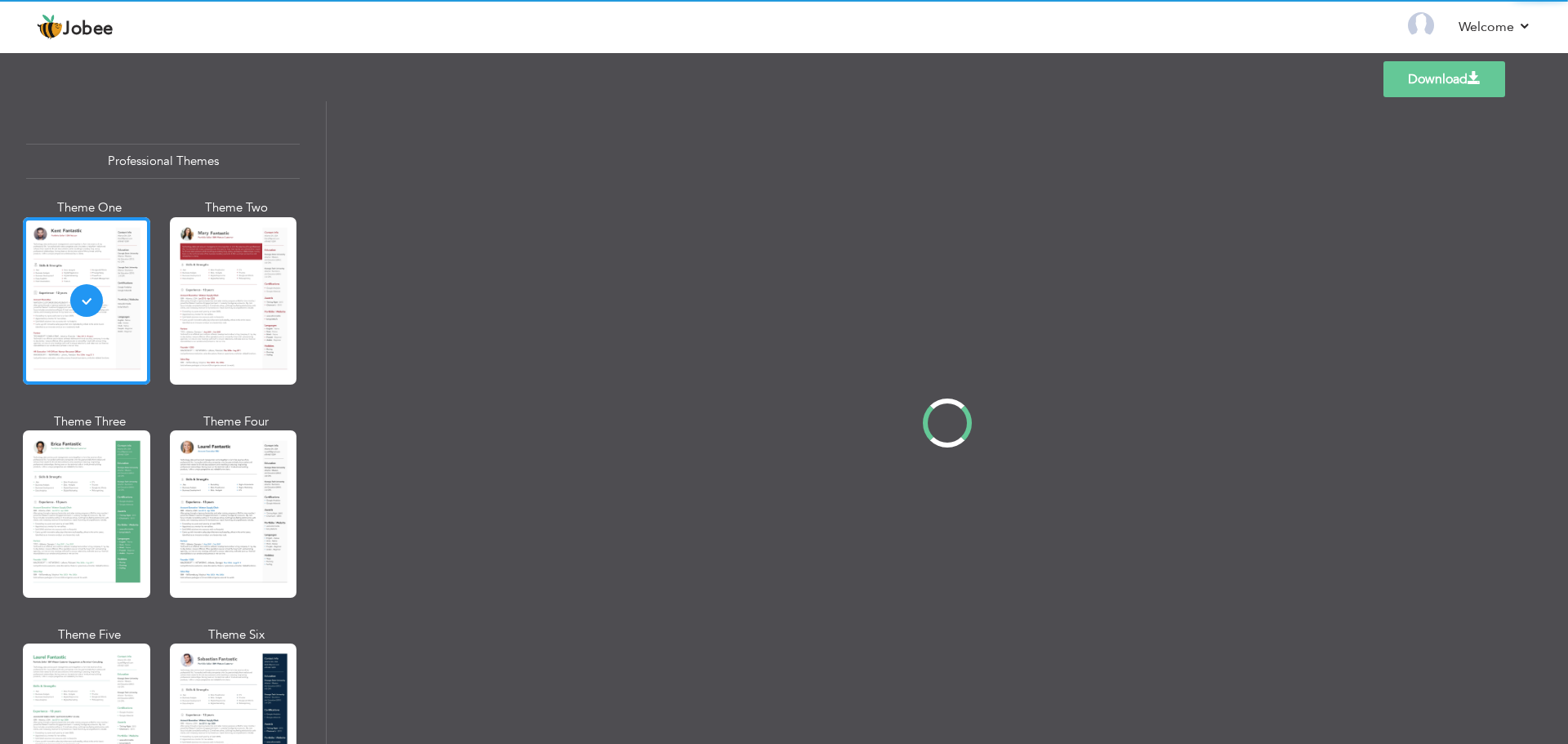
click at [233, 490] on div "Professional Themes Theme One Theme Two Theme Three Theme Four" at bounding box center [784, 422] width 1568 height 643
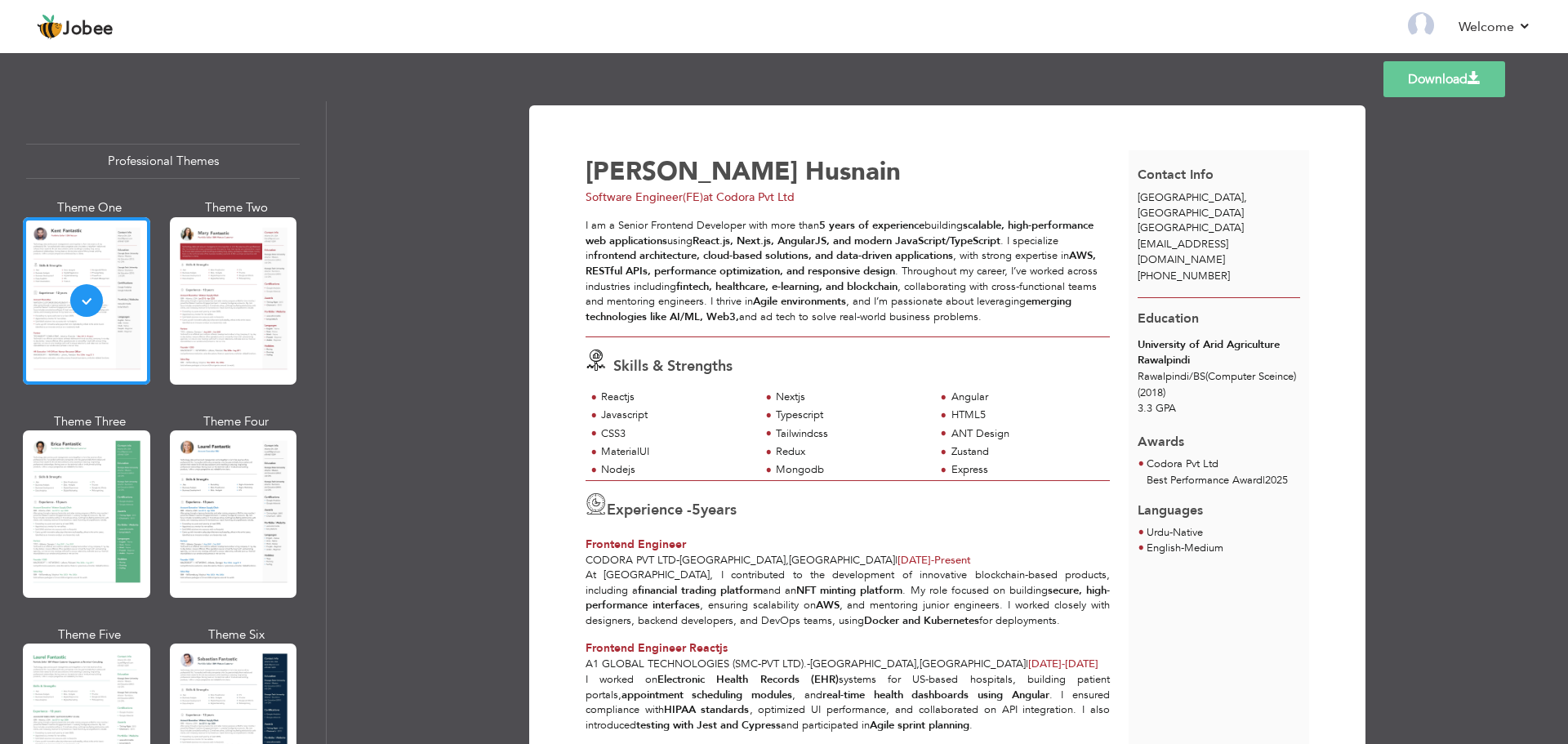
click at [233, 490] on div at bounding box center [234, 514] width 128 height 167
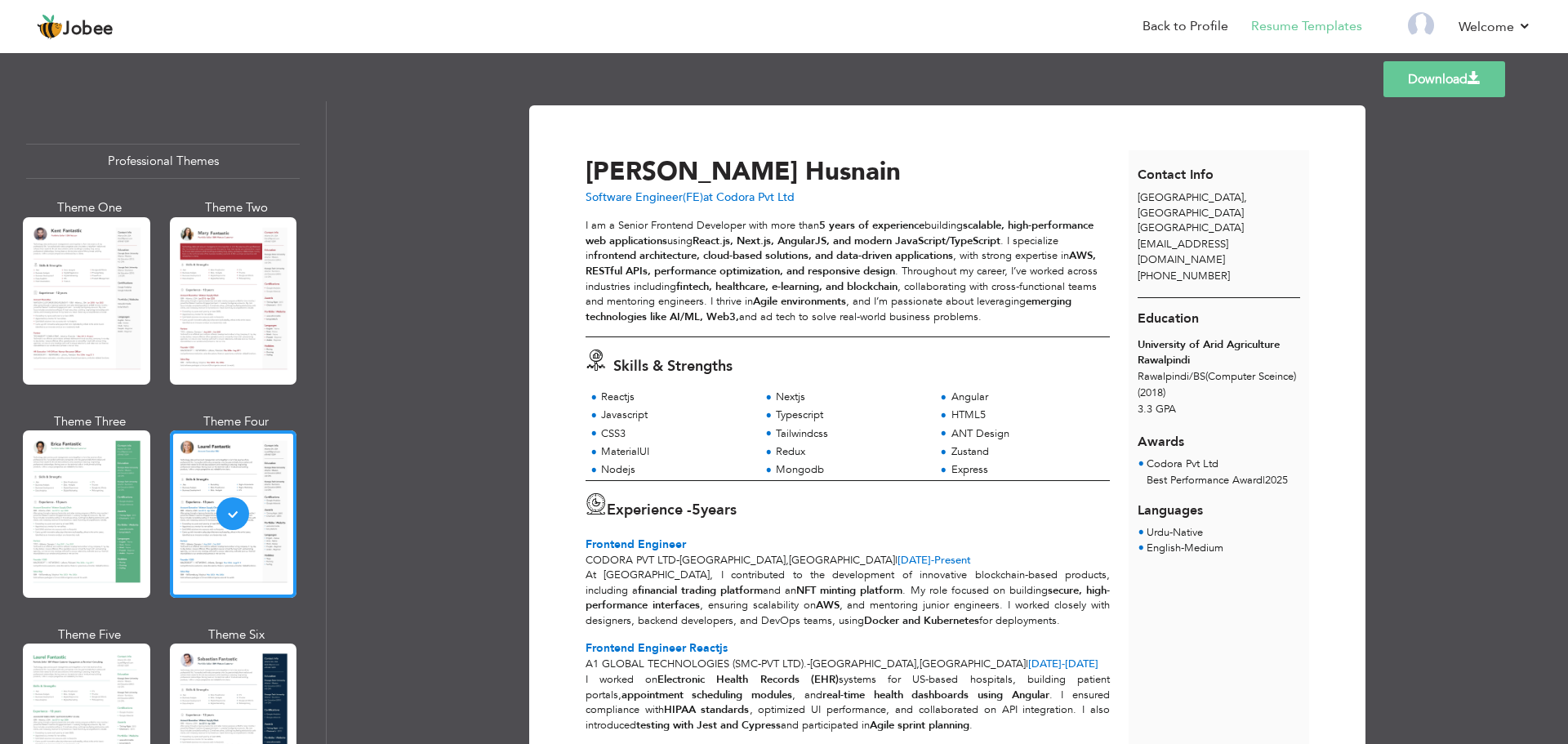
click at [1440, 84] on link "Download" at bounding box center [1444, 79] width 122 height 36
